Goal: Check status

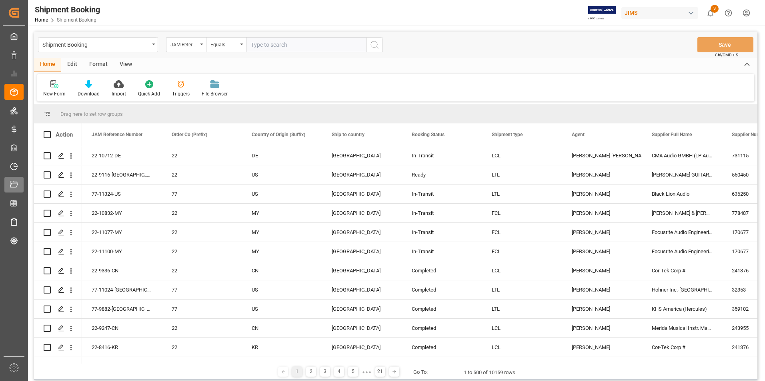
click at [372, 342] on div "[GEOGRAPHIC_DATA]" at bounding box center [362, 348] width 61 height 18
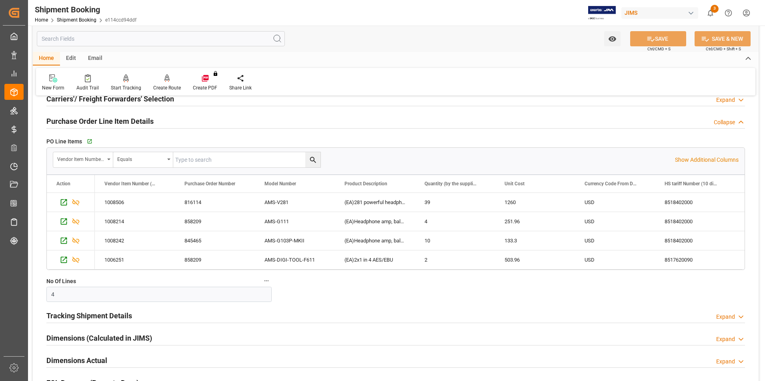
scroll to position [120, 0]
